Goal: Check status: Check status

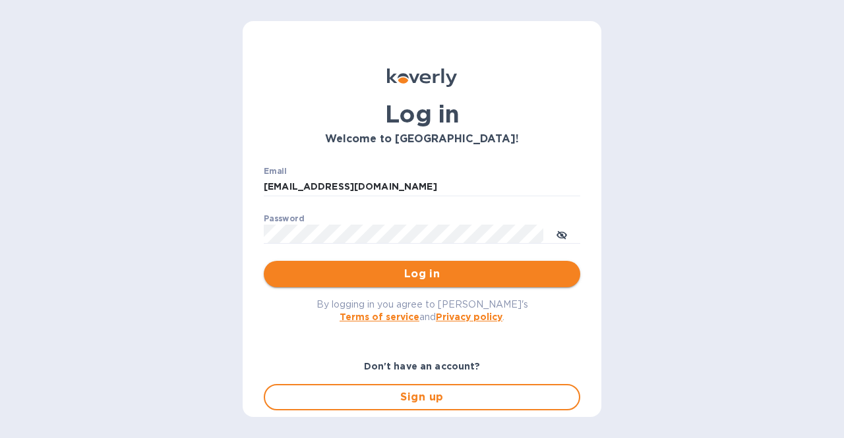
click at [385, 268] on span "Log in" at bounding box center [421, 274] width 295 height 16
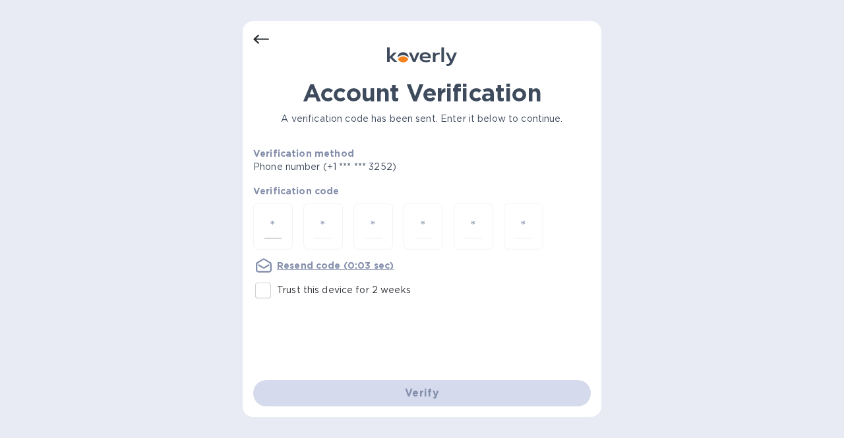
click at [277, 227] on input "number" at bounding box center [272, 226] width 17 height 24
type input "6"
type input "8"
type input "5"
click at [376, 230] on input "5" at bounding box center [372, 226] width 17 height 24
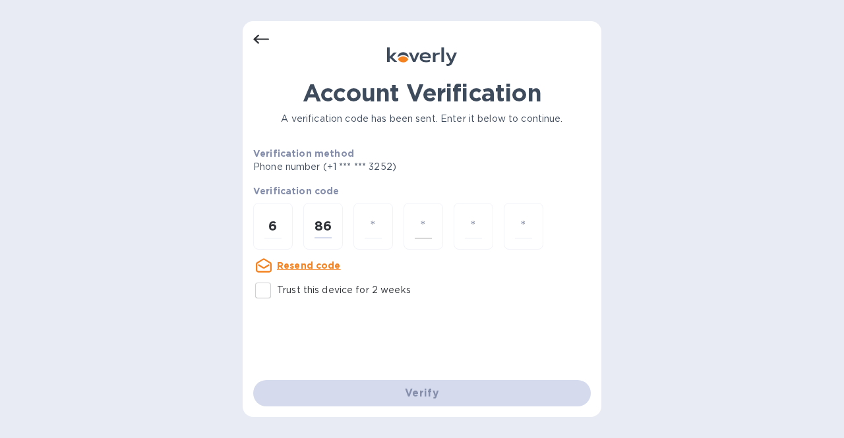
type input "6"
click at [327, 226] on input "6" at bounding box center [322, 226] width 17 height 24
type input "8"
type input "5"
click at [273, 222] on input "8" at bounding box center [272, 226] width 17 height 24
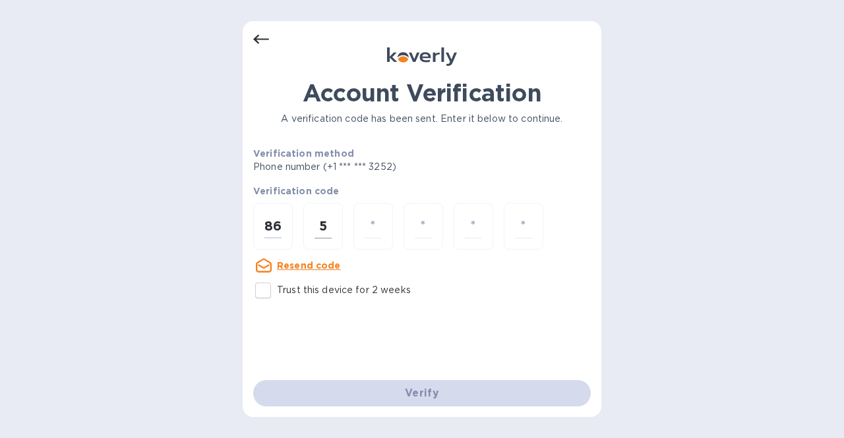
type input "6"
type input "8"
type input "6"
click at [279, 221] on input "6" at bounding box center [272, 226] width 17 height 24
type input "6"
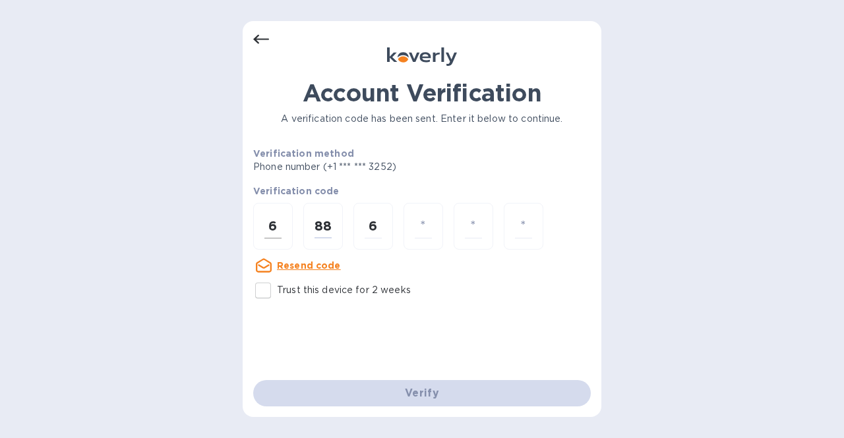
type input "8"
type input "5"
type input "9"
type input "3"
type input "4"
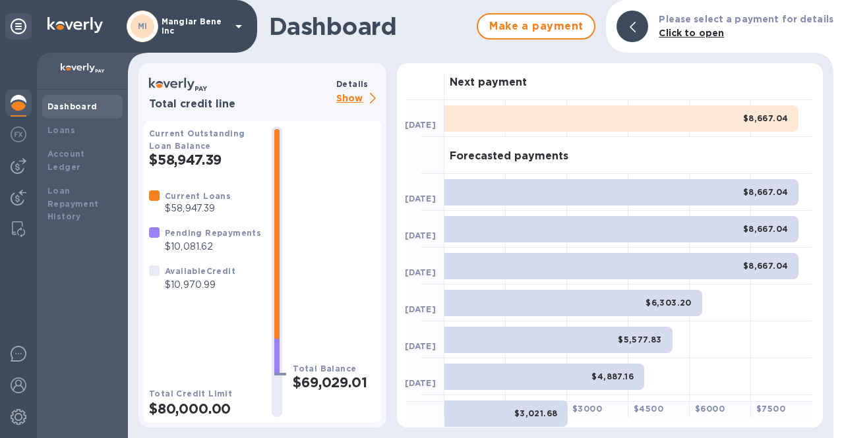
click at [217, 24] on p "Mangiar Bene inc" at bounding box center [194, 26] width 66 height 18
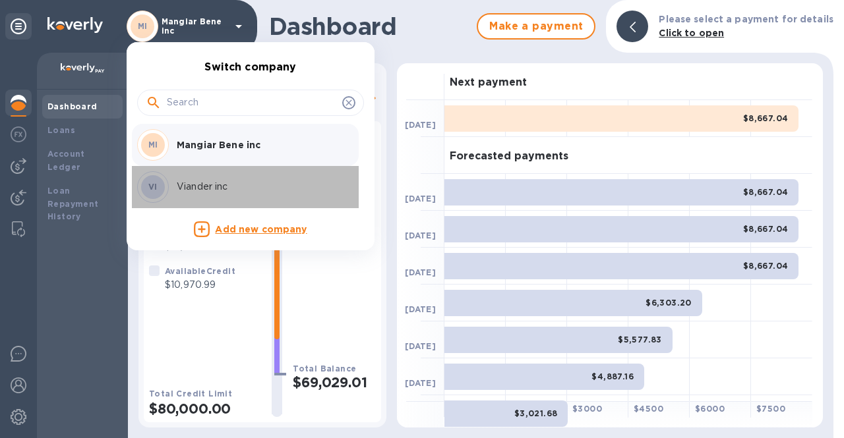
click at [209, 186] on p "Viander inc" at bounding box center [260, 187] width 166 height 14
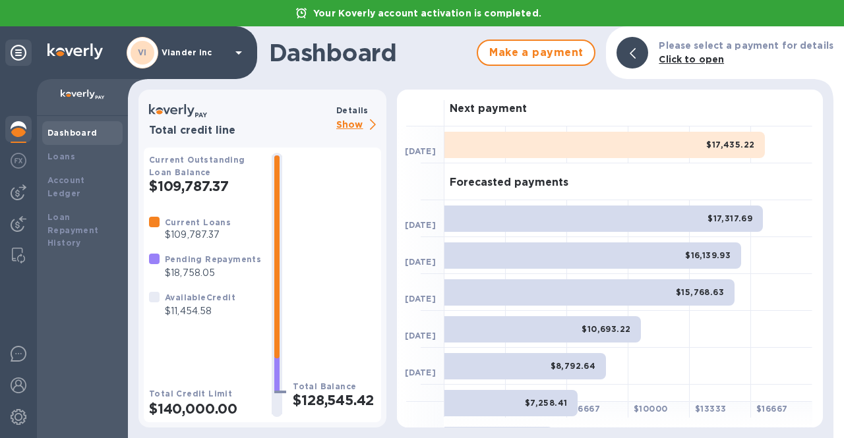
click at [348, 125] on p "Show" at bounding box center [358, 125] width 45 height 16
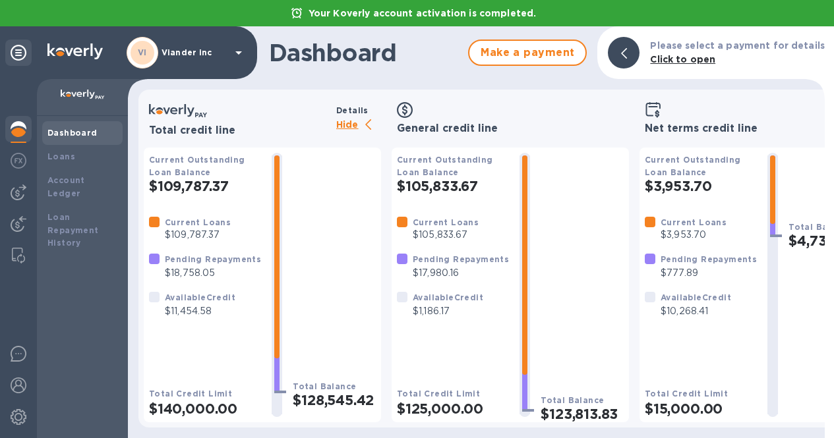
click at [348, 125] on p "Hide" at bounding box center [358, 125] width 45 height 16
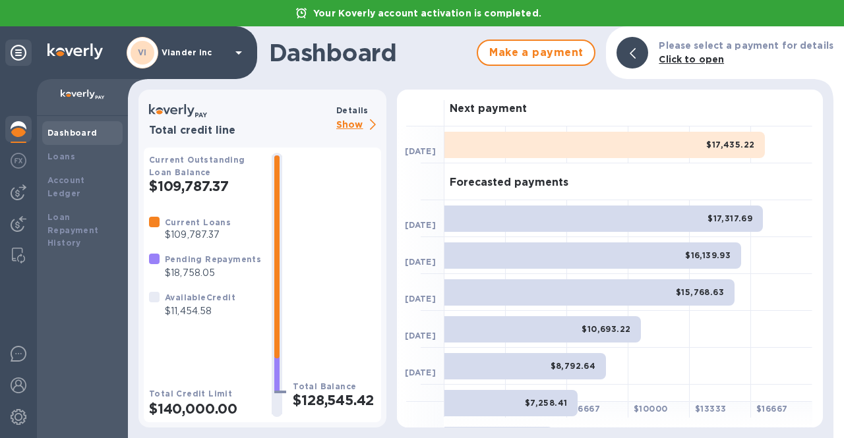
click at [198, 54] on p "Viander inc" at bounding box center [194, 52] width 66 height 9
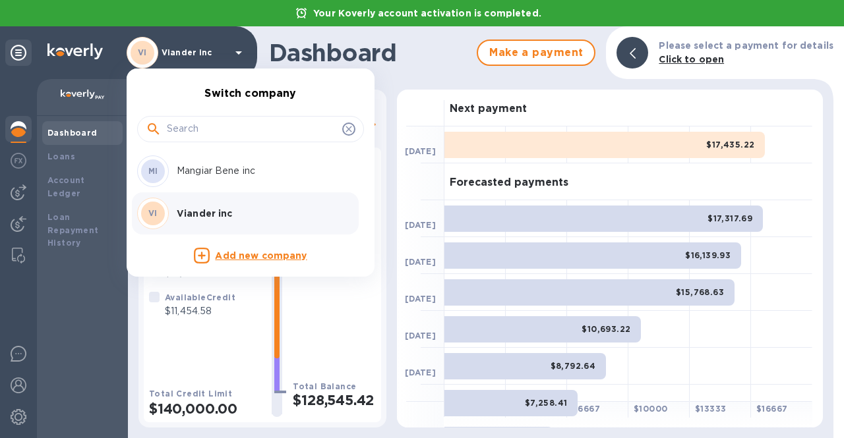
click at [200, 174] on p "Mangiar Bene inc" at bounding box center [260, 171] width 166 height 14
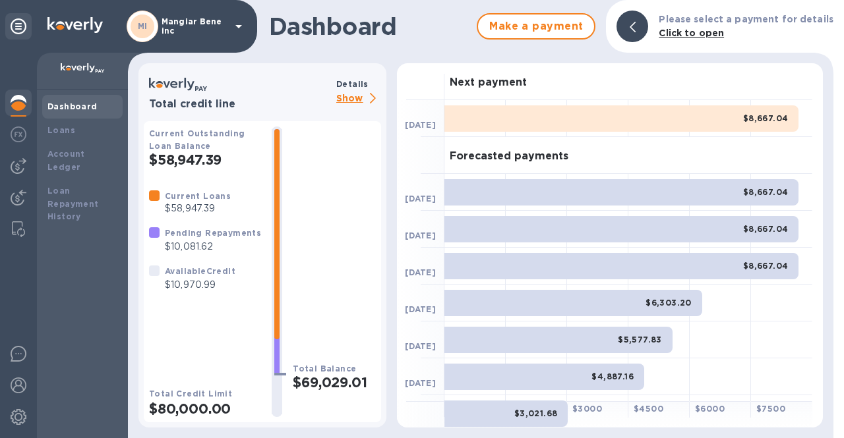
click at [202, 30] on p "Mangiar Bene inc" at bounding box center [194, 26] width 66 height 18
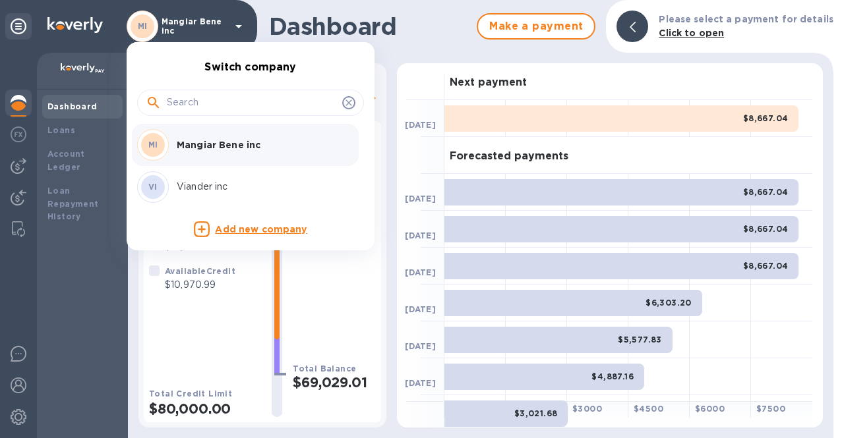
click at [193, 190] on p "Viander inc" at bounding box center [260, 187] width 166 height 14
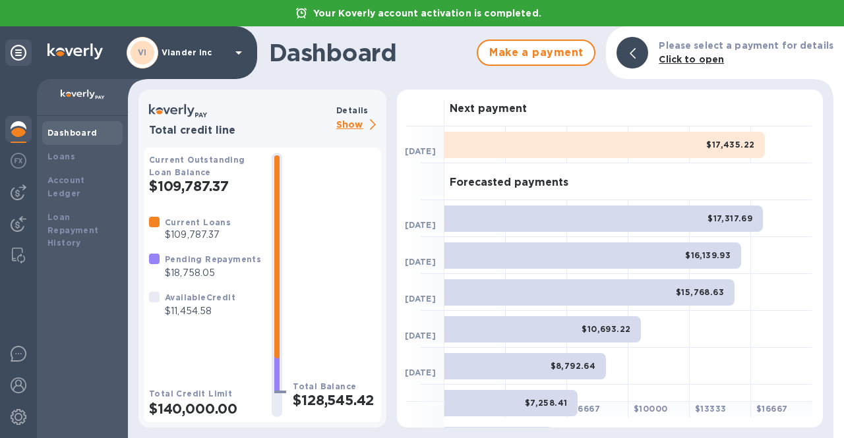
click at [236, 51] on icon at bounding box center [239, 53] width 16 height 16
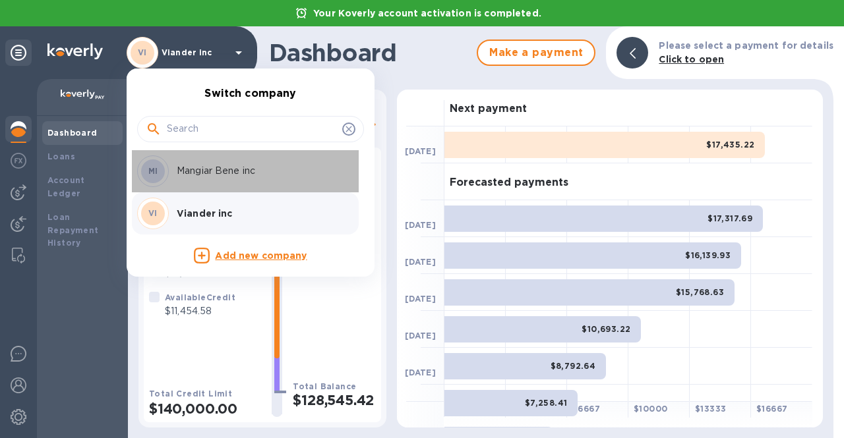
click at [237, 176] on p "Mangiar Bene inc" at bounding box center [260, 171] width 166 height 14
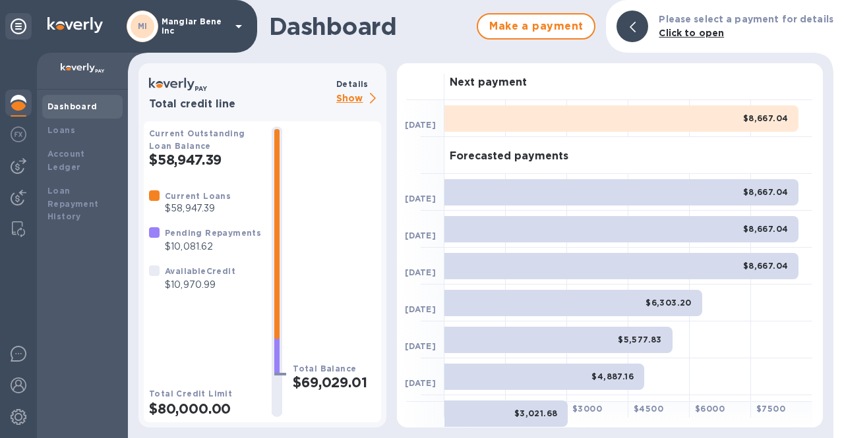
click at [423, 34] on h1 "Dashboard" at bounding box center [369, 27] width 201 height 28
